Goal: Task Accomplishment & Management: Manage account settings

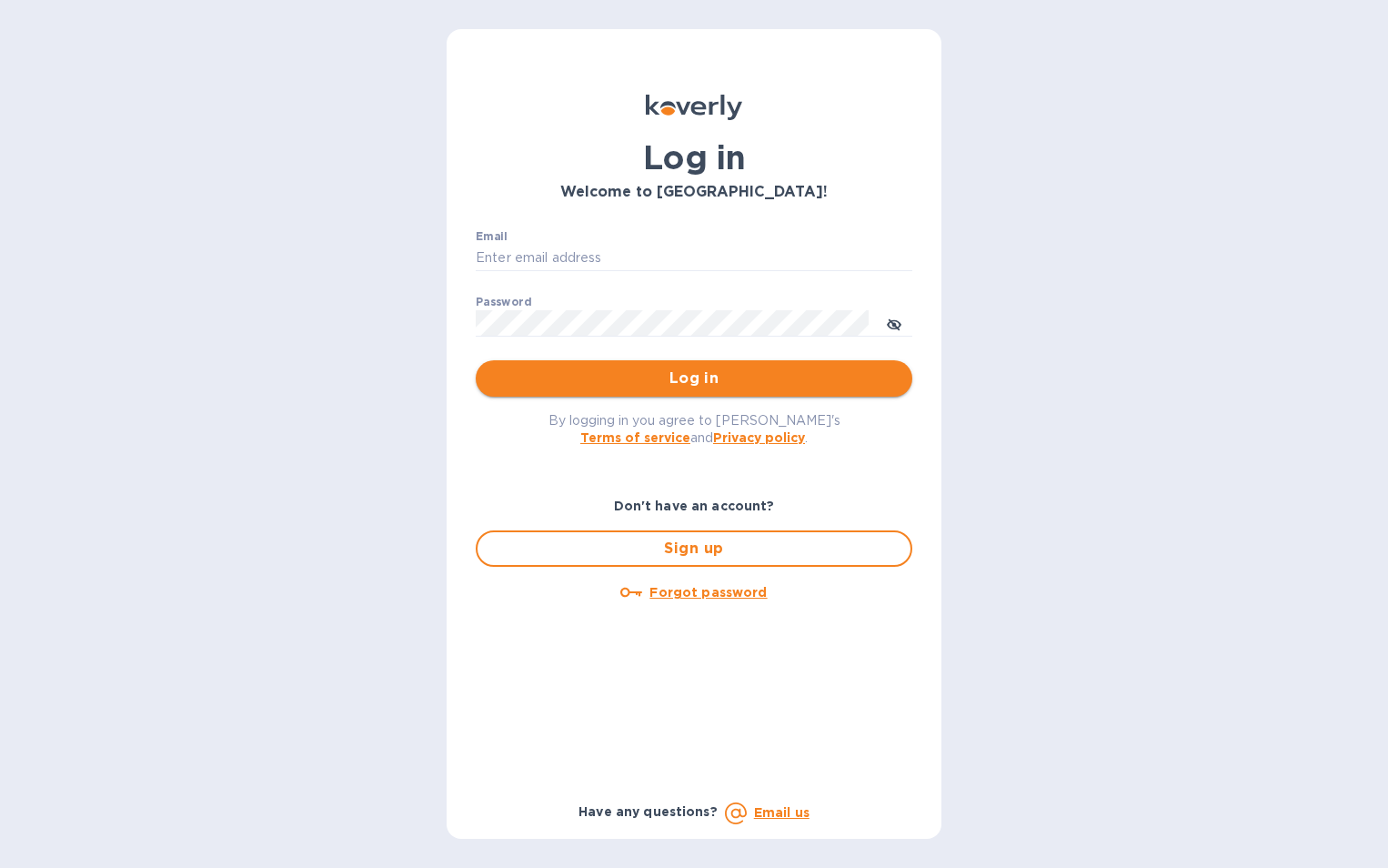
type input "[EMAIL_ADDRESS][DOMAIN_NAME]"
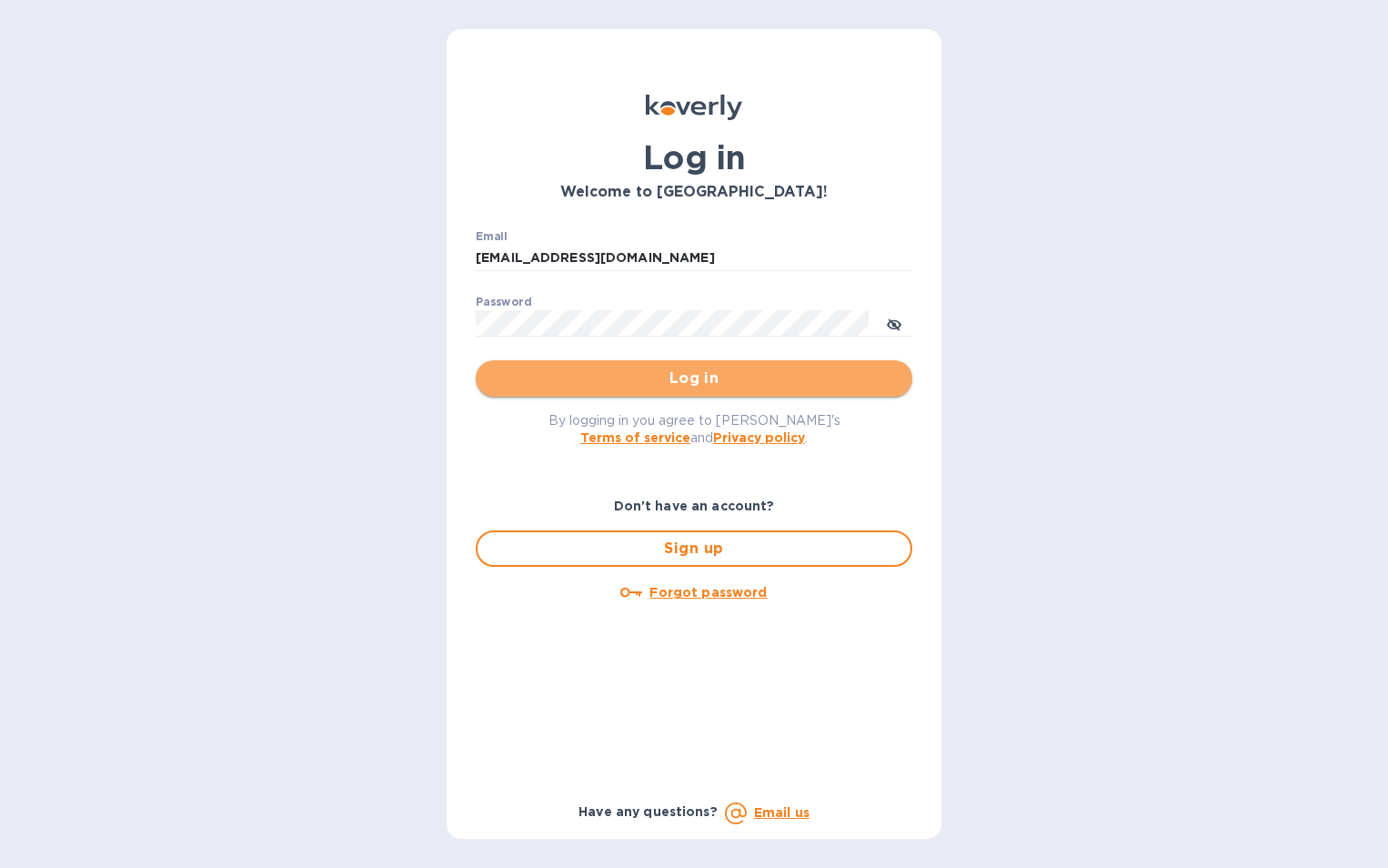
click at [653, 388] on span "Log in" at bounding box center [694, 378] width 407 height 22
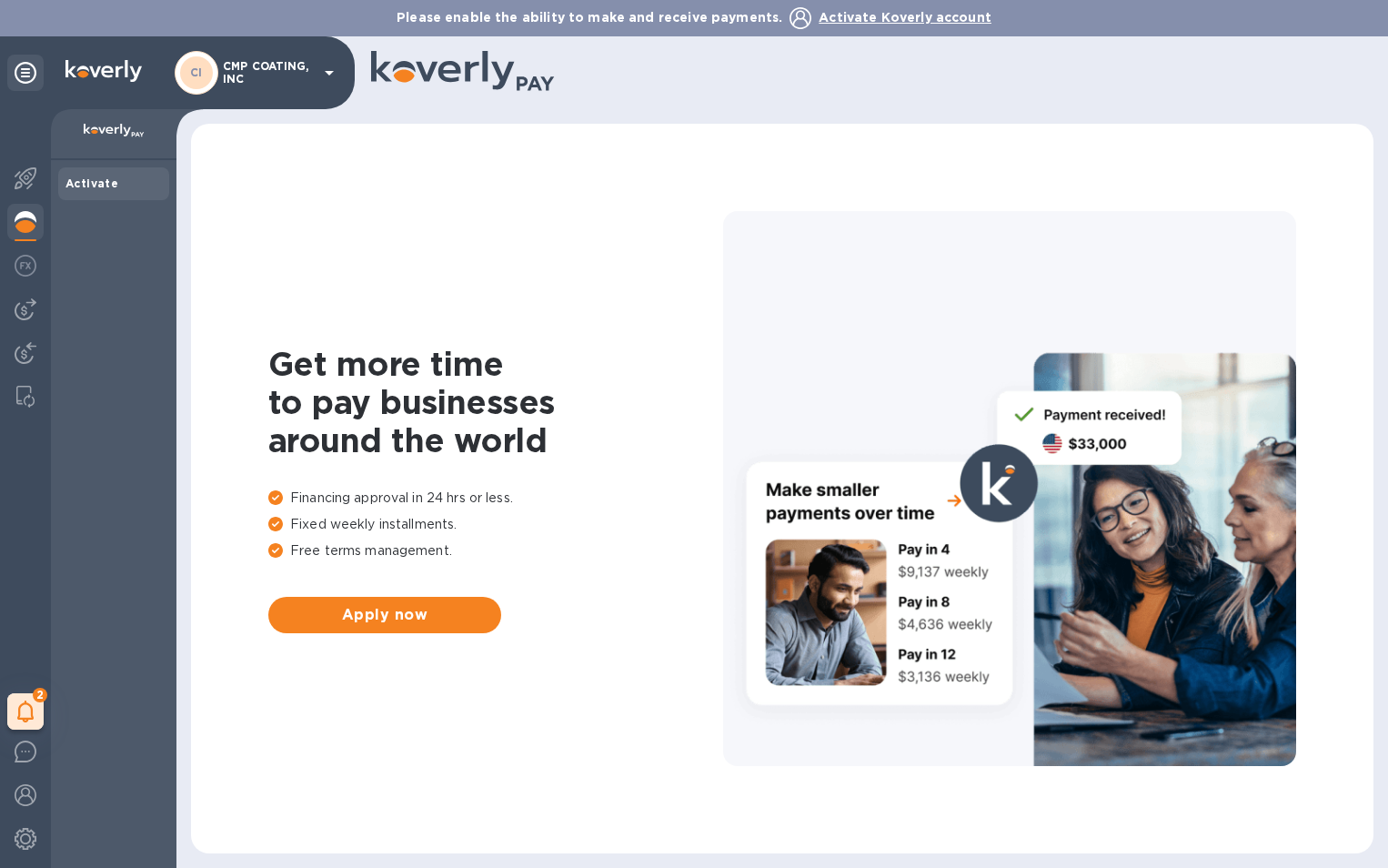
click at [336, 73] on icon at bounding box center [328, 72] width 22 height 22
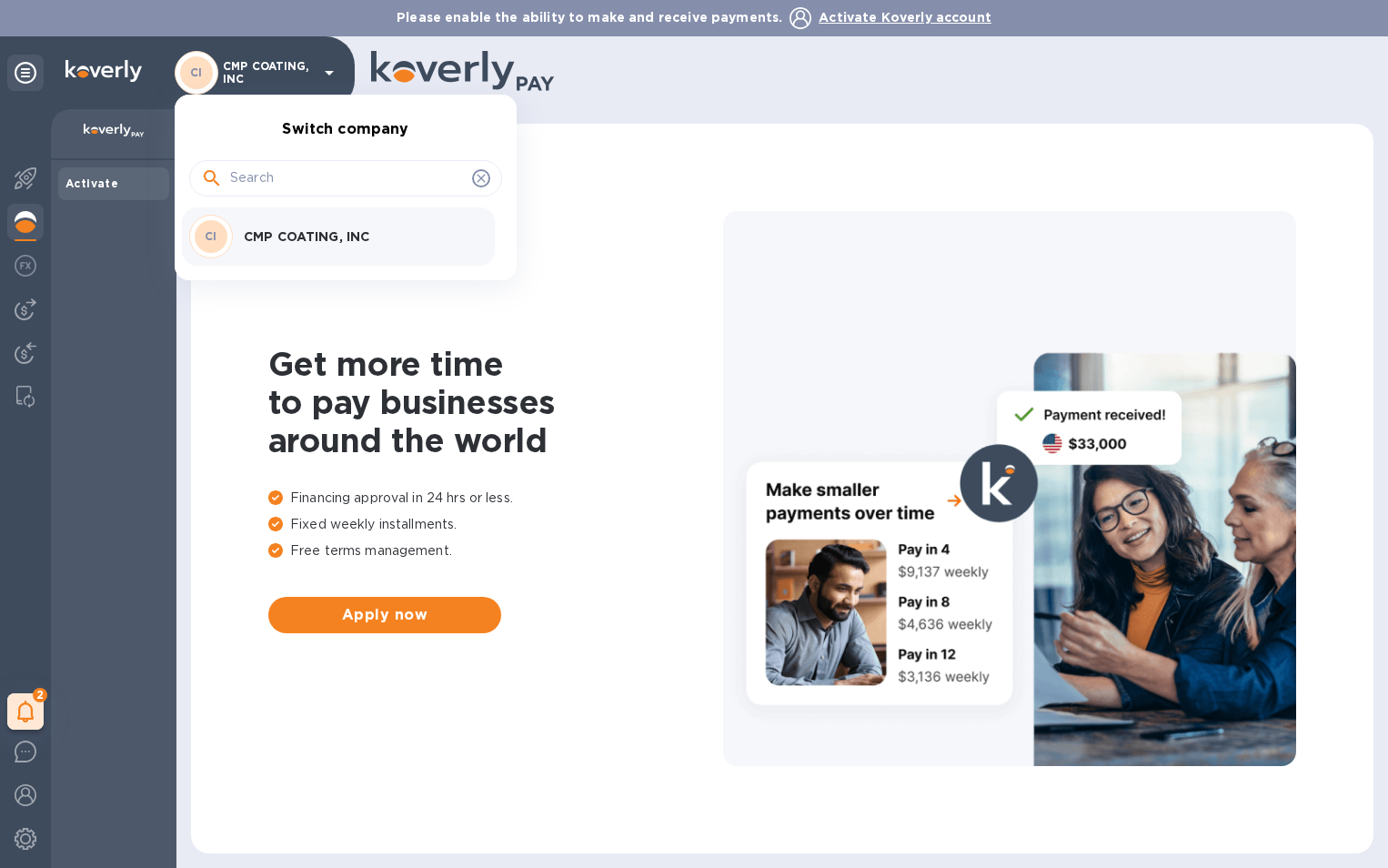
click at [336, 73] on div at bounding box center [694, 434] width 1388 height 868
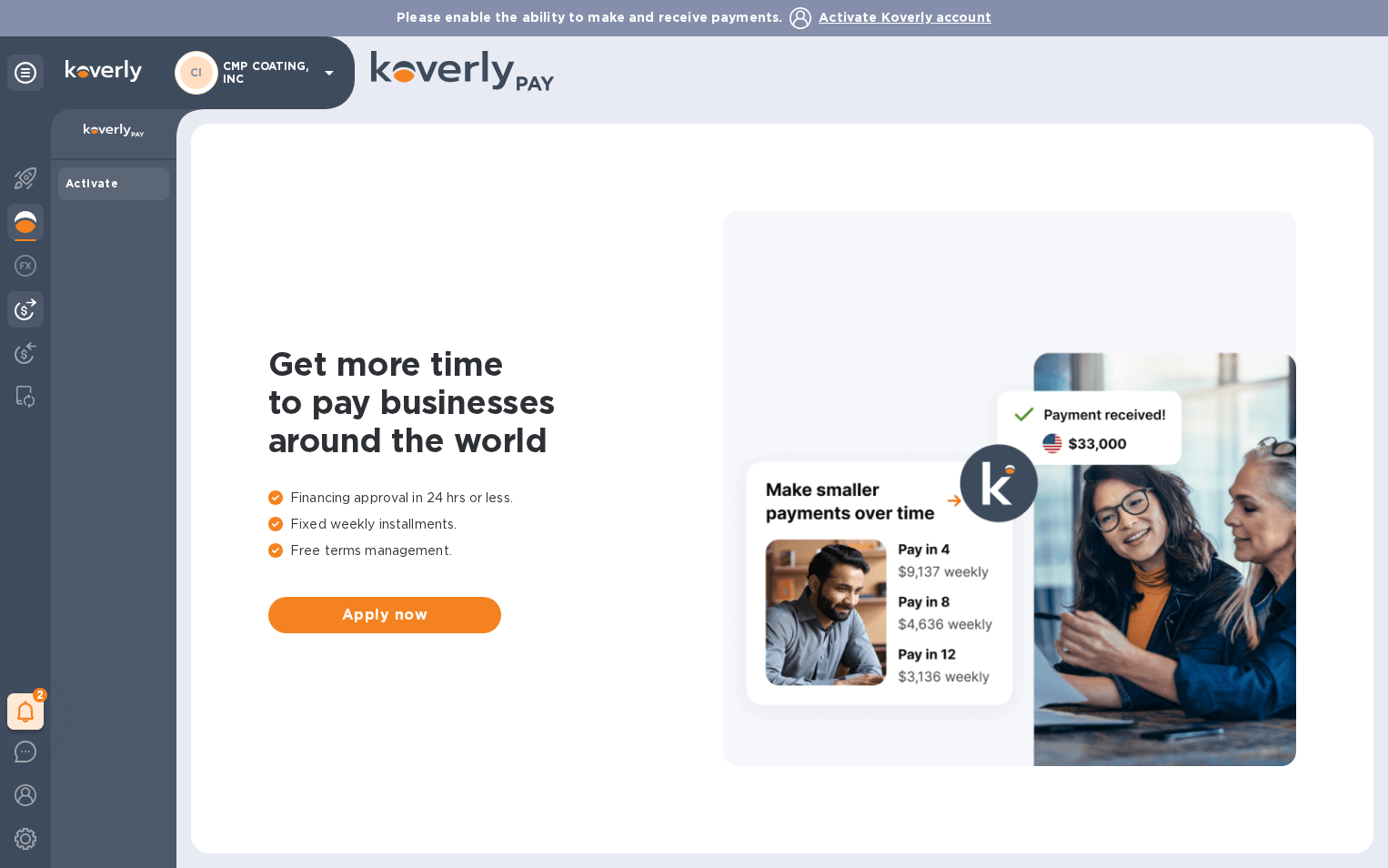
click at [21, 309] on img at bounding box center [25, 309] width 22 height 22
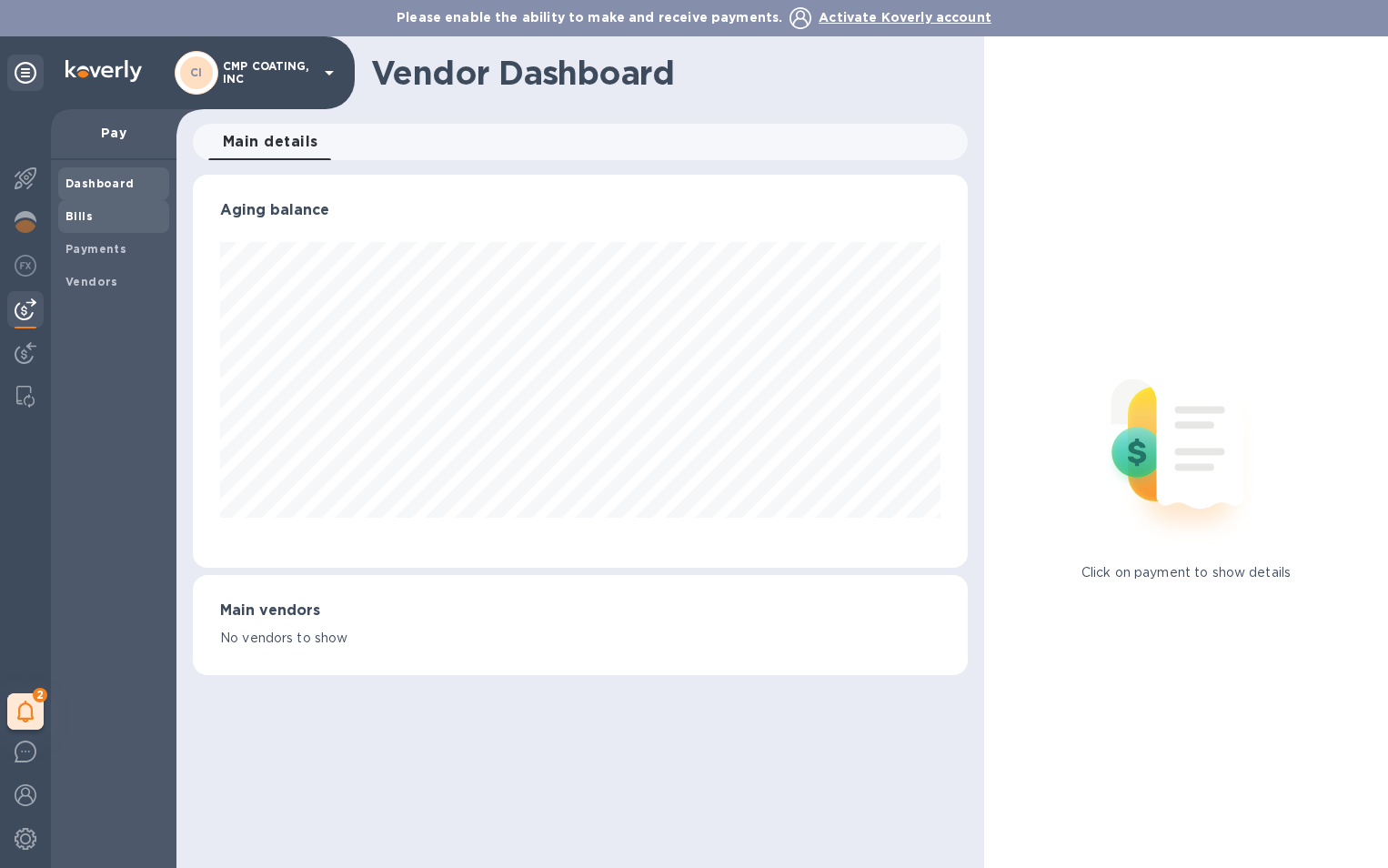
scroll to position [393, 775]
click at [80, 210] on b "Bills" at bounding box center [79, 216] width 27 height 14
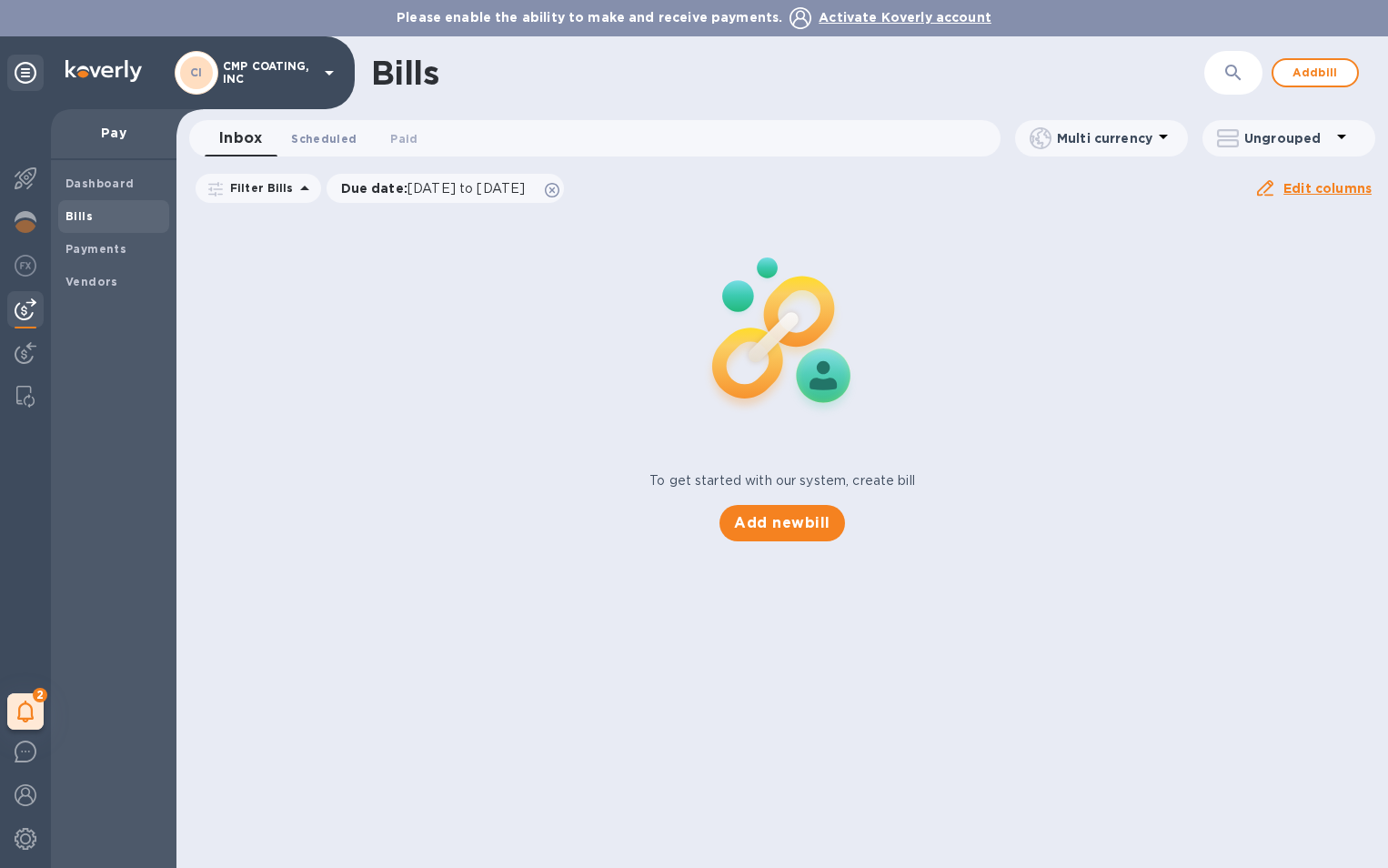
click at [299, 145] on span "Scheduled 0" at bounding box center [324, 139] width 66 height 19
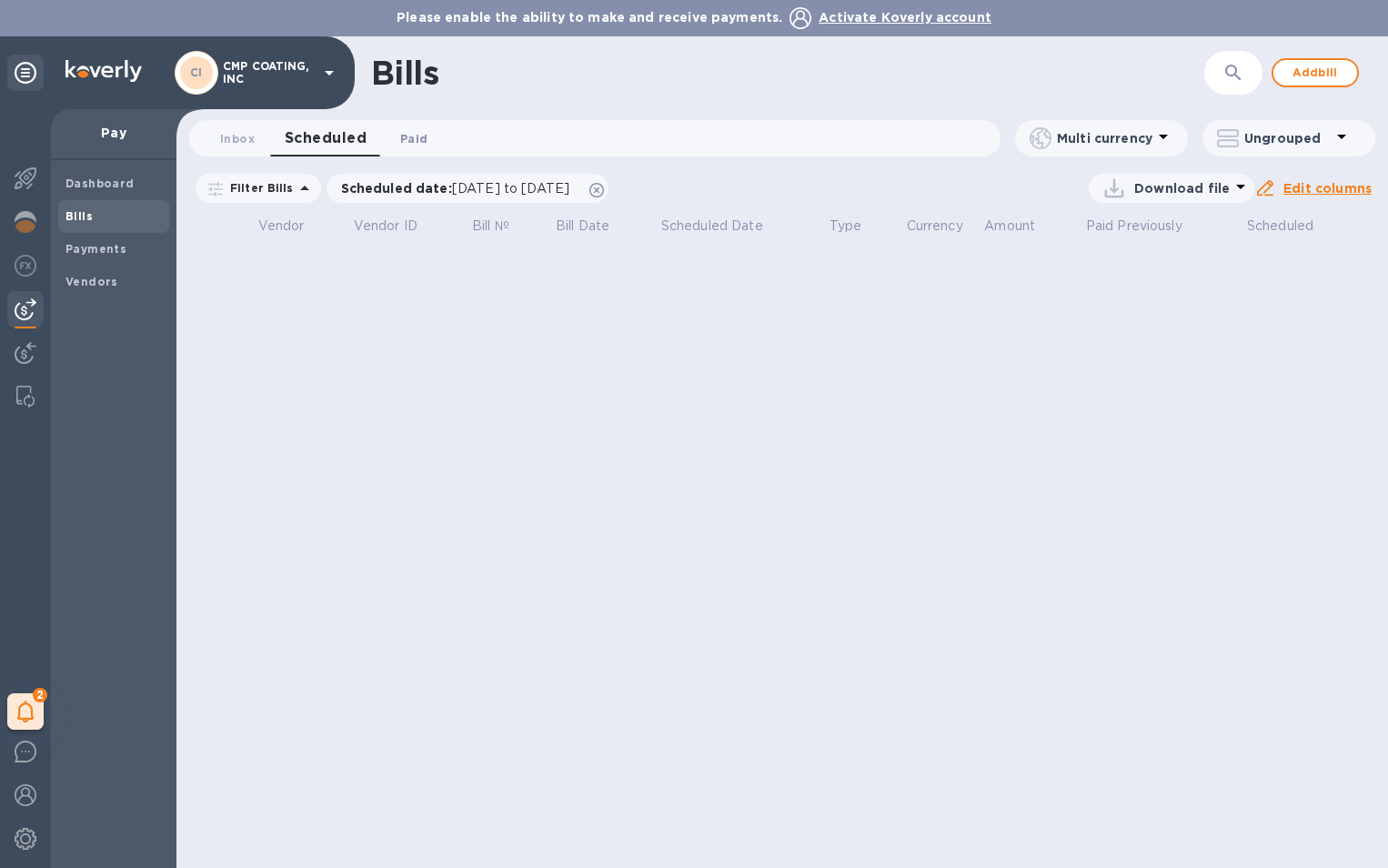
click at [423, 143] on span "Paid 0" at bounding box center [413, 139] width 27 height 19
click at [82, 249] on b "Payments" at bounding box center [96, 249] width 61 height 14
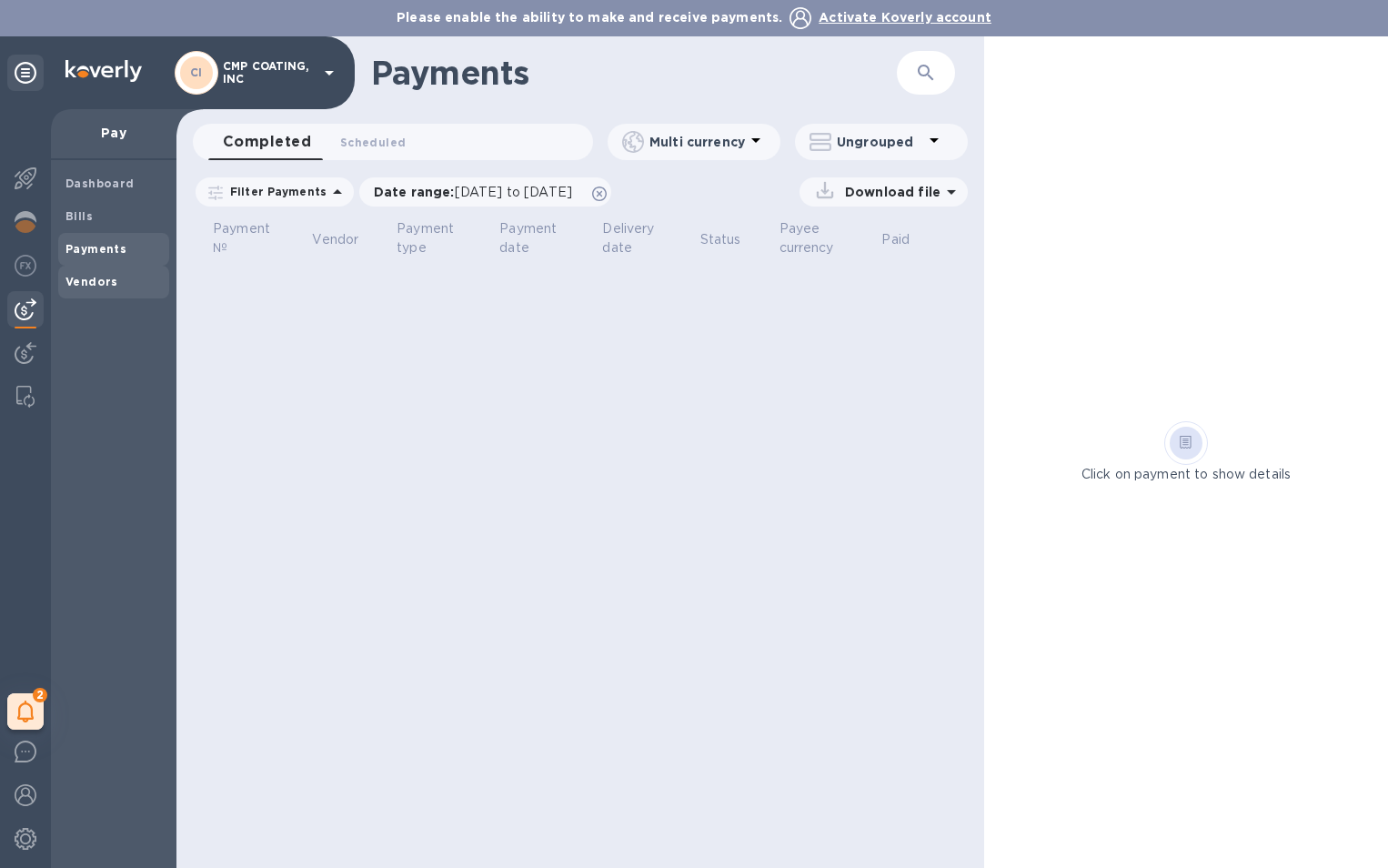
click at [84, 278] on b "Vendors" at bounding box center [92, 282] width 53 height 14
